Goal: Complete application form

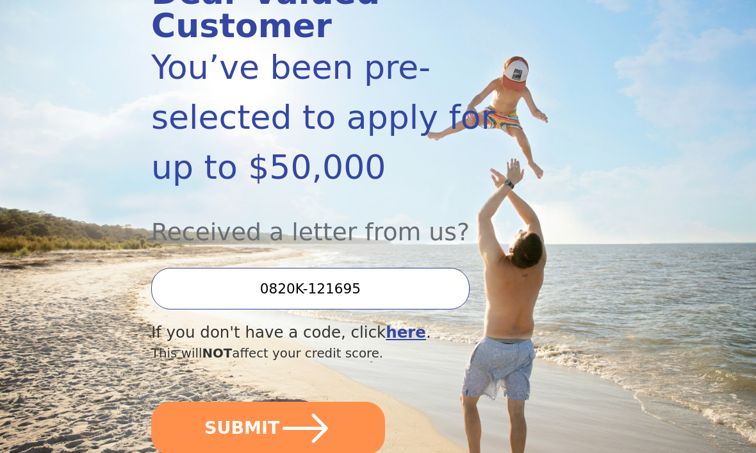
click at [324, 403] on icon "submit" at bounding box center [305, 429] width 52 height 52
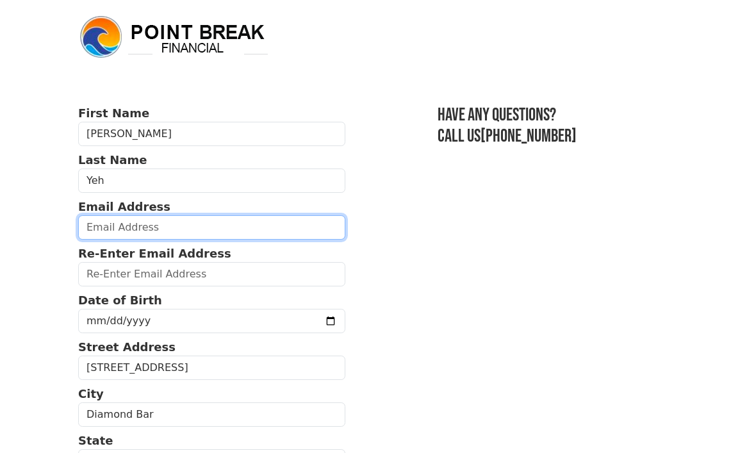
click at [174, 233] on input "email" at bounding box center [211, 227] width 267 height 24
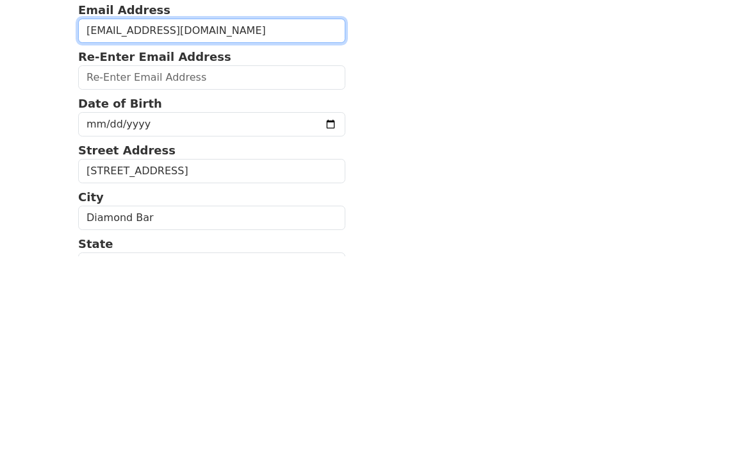
type input "davidlyeh57@gmail.com"
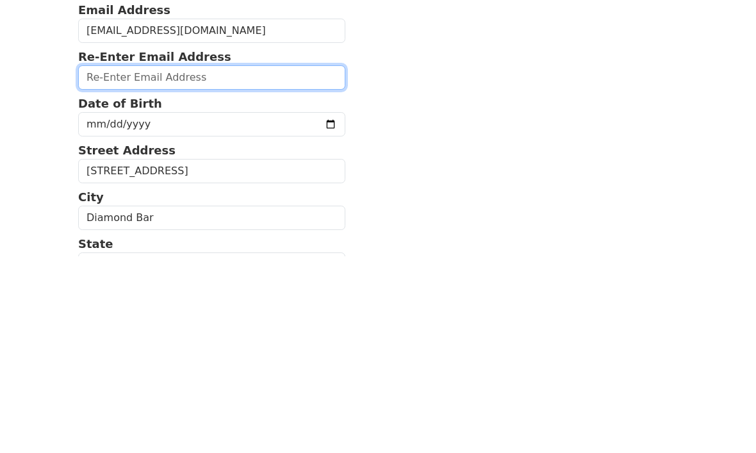
click at [212, 262] on input "email" at bounding box center [211, 274] width 267 height 24
type input "davidlyeh57@gmail.com"
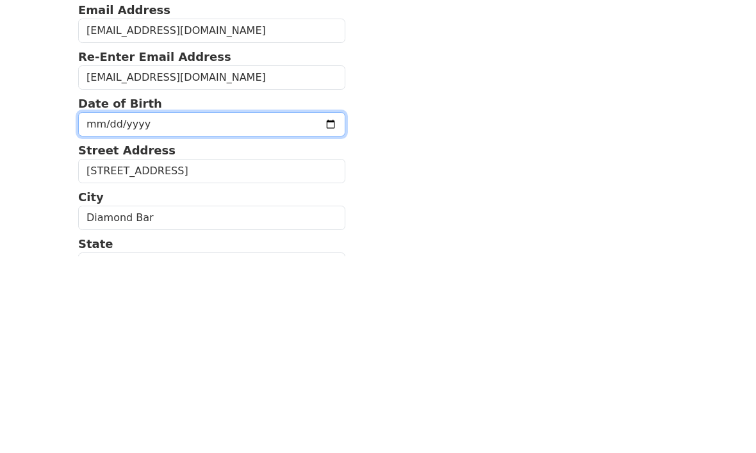
click at [131, 309] on input "date" at bounding box center [211, 321] width 267 height 24
type input "2025-08-26"
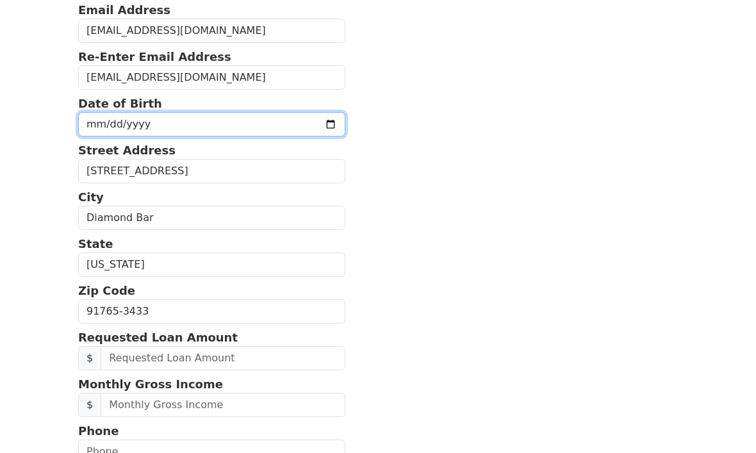
click at [156, 131] on input "date" at bounding box center [211, 124] width 267 height 24
type input "2025-09-14"
click at [273, 124] on input "2025-09-14" at bounding box center [211, 124] width 267 height 24
type input "1957-09-14"
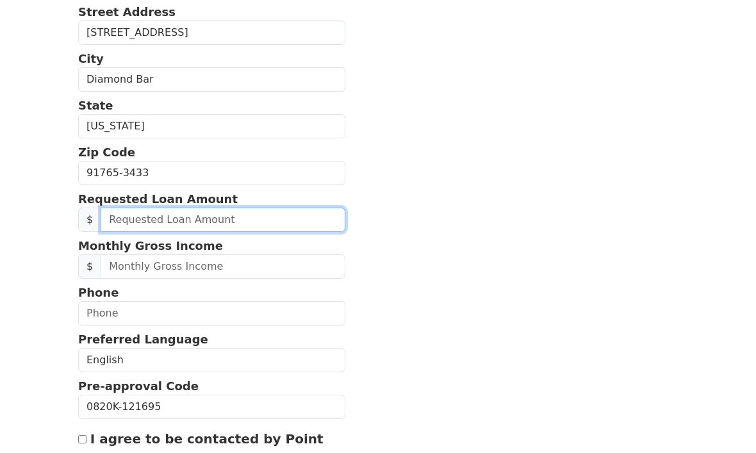
click at [172, 227] on input "text" at bounding box center [223, 220] width 245 height 24
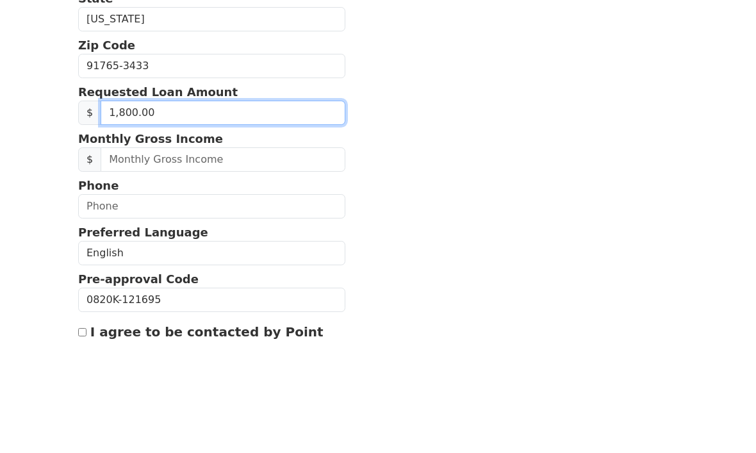
type input "18,000.00"
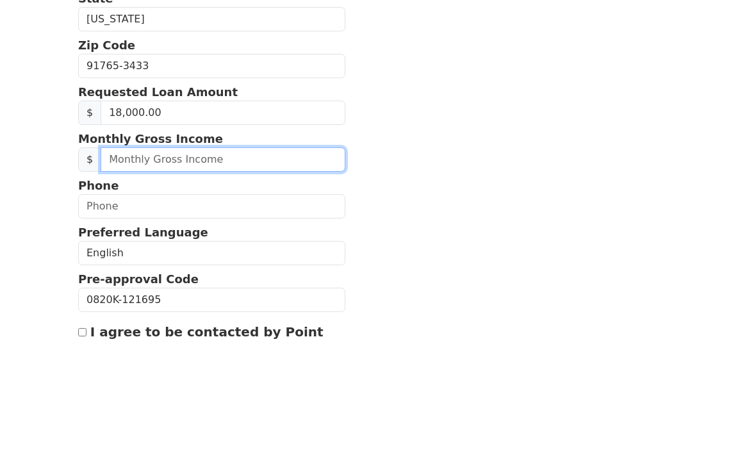
click at [247, 255] on input "text" at bounding box center [223, 267] width 245 height 24
type input "2,400.00"
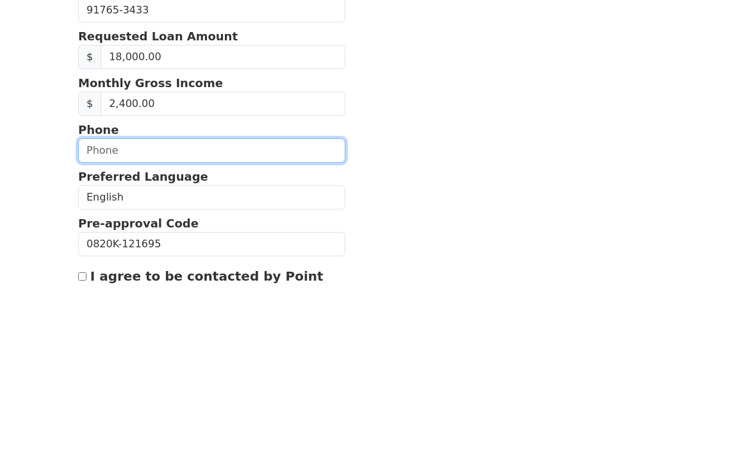
click at [213, 302] on input "text" at bounding box center [211, 314] width 267 height 24
type input "(909) 286-0097"
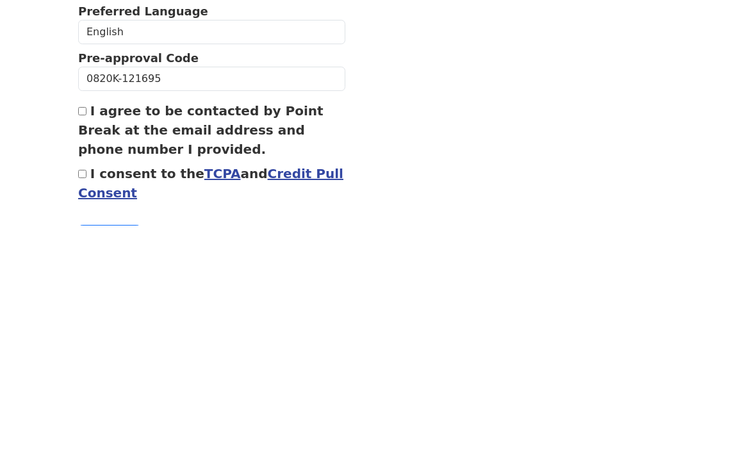
scroll to position [436, 0]
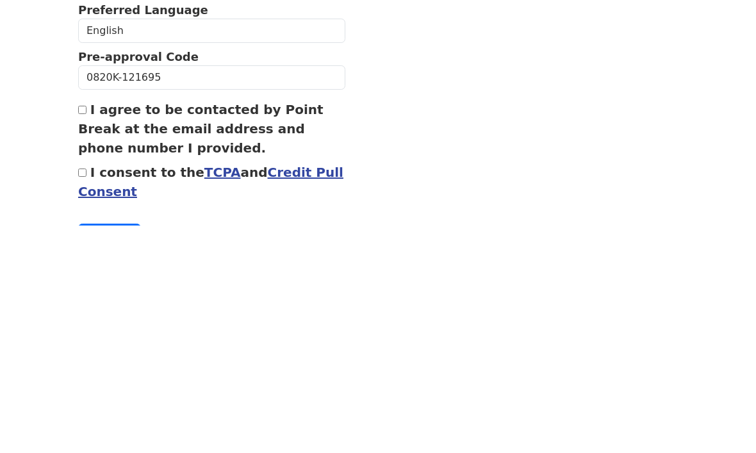
click at [83, 334] on input "I agree to be contacted by Point Break at the email address and phone number I …" at bounding box center [82, 338] width 8 height 8
checkbox input "true"
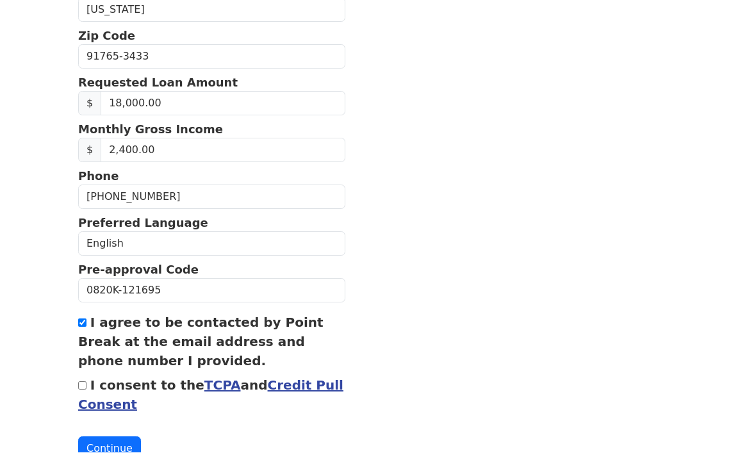
click at [86, 384] on input "I consent to the TCPA and Credit Pull Consent" at bounding box center [82, 386] width 8 height 8
checkbox input "true"
click at [118, 438] on button "Continue" at bounding box center [109, 449] width 63 height 24
